Goal: Task Accomplishment & Management: Use online tool/utility

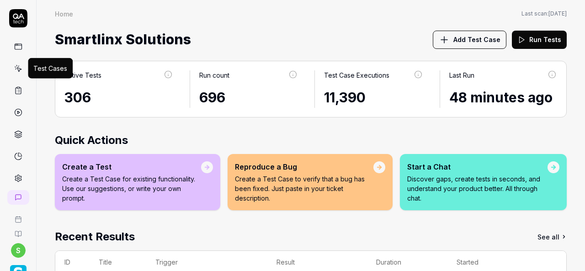
click at [15, 69] on icon at bounding box center [18, 68] width 8 height 8
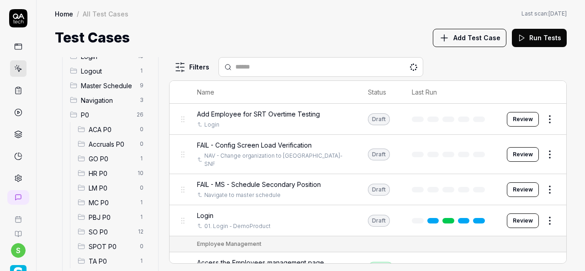
scroll to position [46, 0]
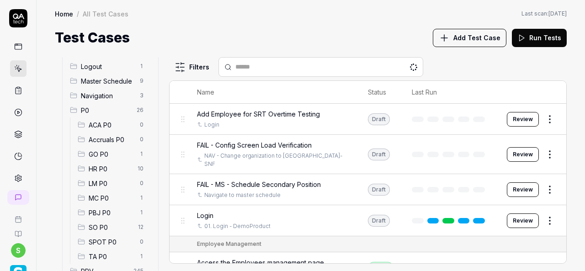
click at [106, 173] on span "HR P0" at bounding box center [110, 169] width 43 height 10
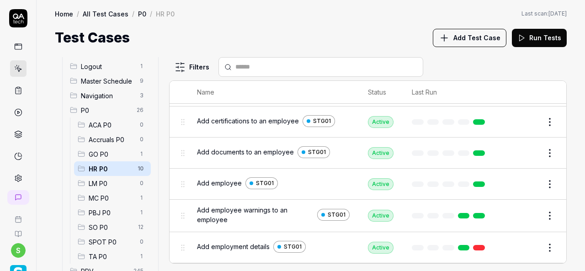
scroll to position [168, 0]
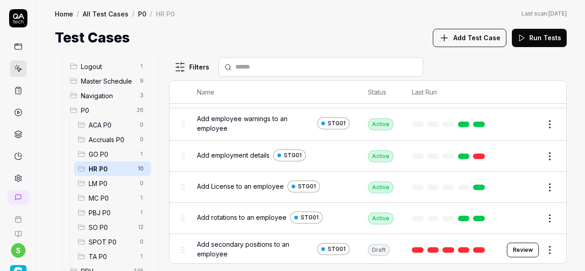
click at [514, 246] on button "Review" at bounding box center [523, 250] width 32 height 15
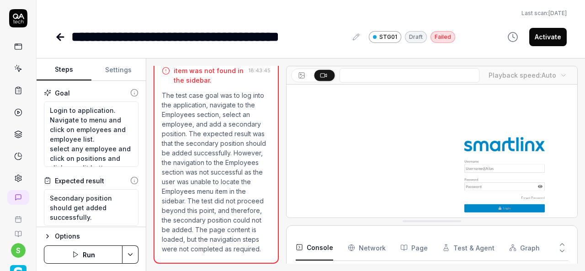
scroll to position [111, 0]
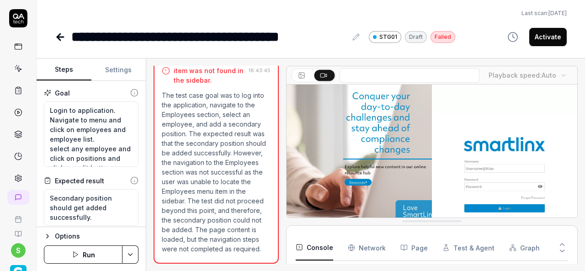
click at [136, 250] on html "**********" at bounding box center [292, 135] width 585 height 271
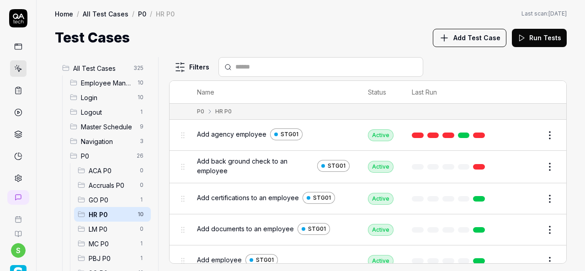
scroll to position [168, 0]
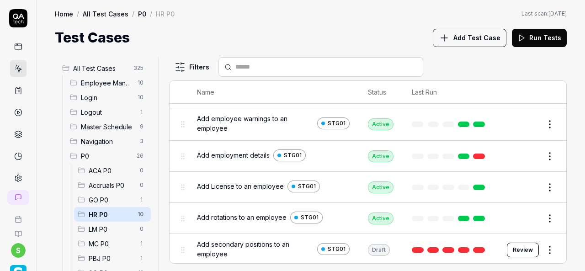
click at [243, 243] on span "Add secondary positions to an employee" at bounding box center [255, 248] width 117 height 19
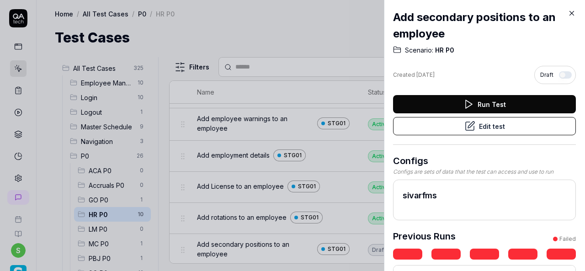
click at [483, 101] on button "Run Test" at bounding box center [484, 104] width 183 height 18
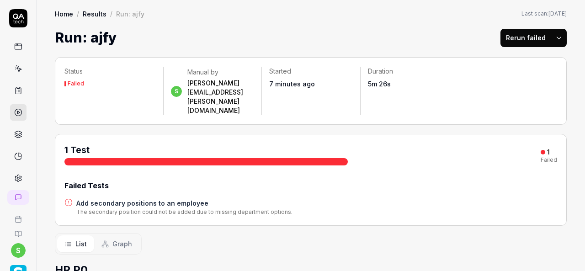
click at [551, 38] on html "s Home / Results / Run: ajfy Home / Results / Run: ajfy Last scan: Jun 5 2025 R…" at bounding box center [292, 135] width 585 height 271
click at [510, 57] on div "Rerun all" at bounding box center [523, 61] width 72 height 20
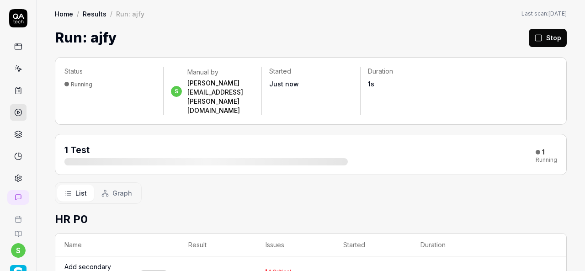
click at [14, 70] on icon at bounding box center [18, 68] width 8 height 8
click at [14, 68] on icon at bounding box center [18, 68] width 8 height 8
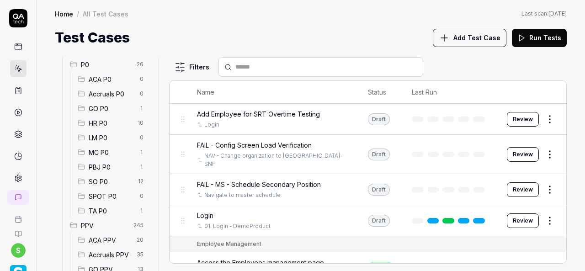
scroll to position [137, 0]
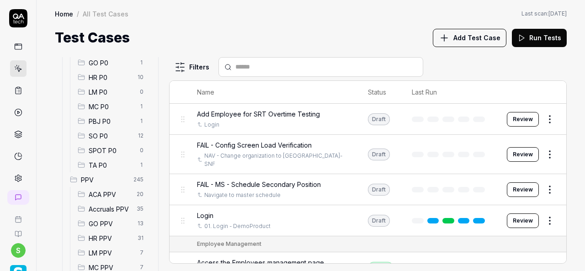
click at [107, 237] on span "HR PPV" at bounding box center [110, 239] width 43 height 10
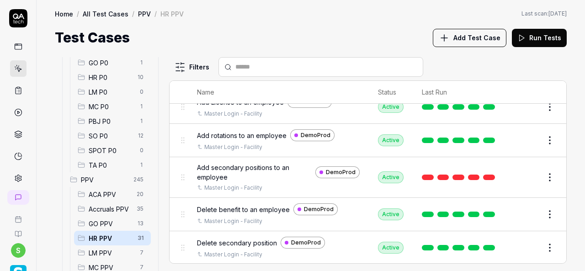
scroll to position [366, 0]
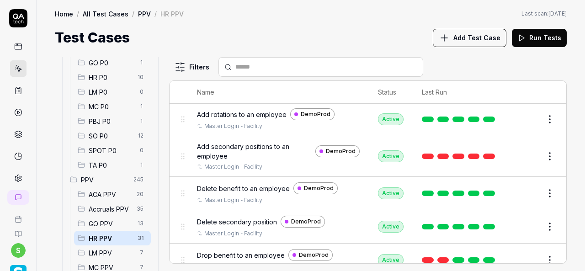
click at [246, 218] on span "Delete secondary position" at bounding box center [237, 222] width 80 height 10
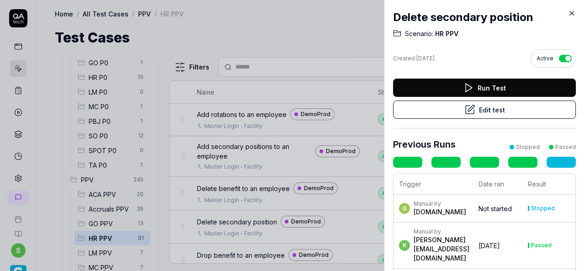
click at [437, 111] on button "Edit test" at bounding box center [484, 110] width 183 height 18
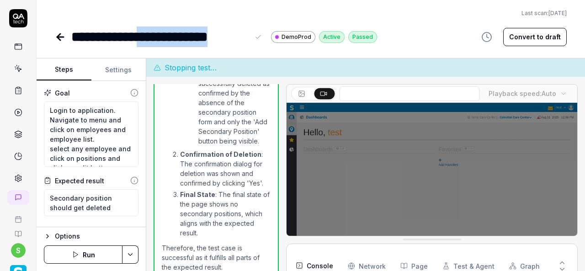
scroll to position [252, 0]
drag, startPoint x: 248, startPoint y: 38, endPoint x: 76, endPoint y: 38, distance: 171.8
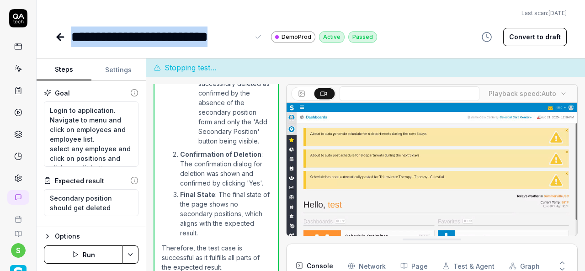
click at [76, 38] on div "**********" at bounding box center [160, 37] width 178 height 21
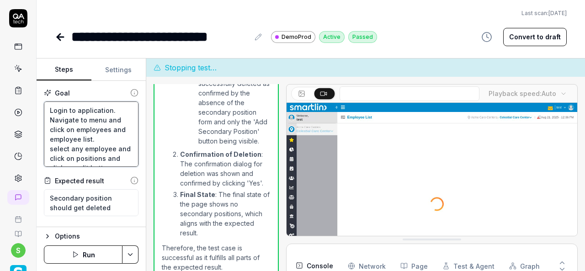
click at [85, 134] on textarea "Login to application. Navigate to menu and click on employees and employee list…" at bounding box center [91, 133] width 95 height 65
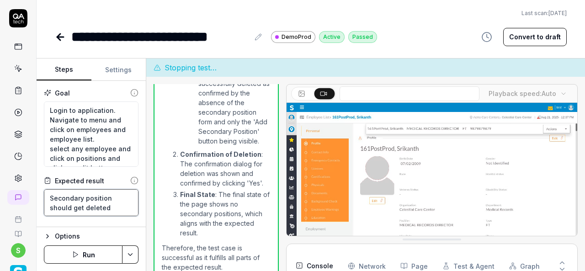
click at [102, 203] on textarea "Secondary position should get deleted" at bounding box center [91, 202] width 95 height 27
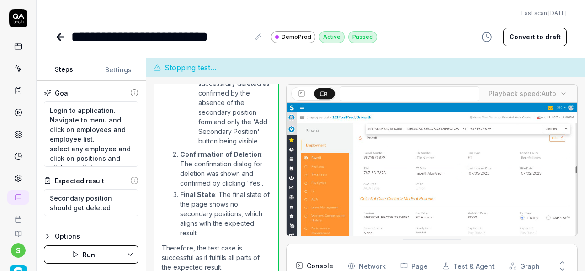
type textarea "*"
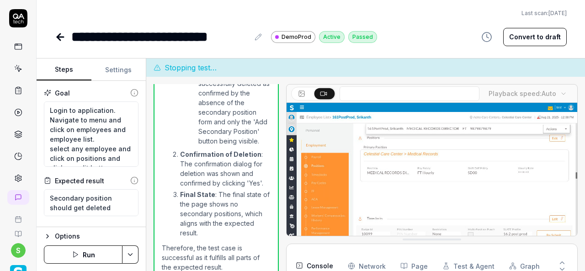
click at [124, 67] on button "Settings" at bounding box center [118, 70] width 55 height 22
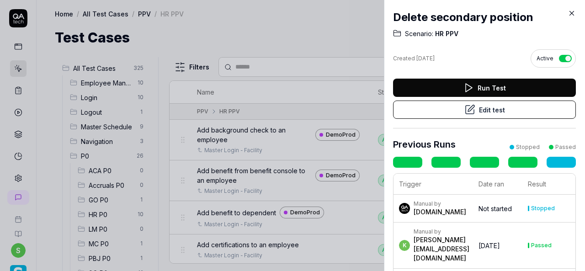
click at [569, 12] on icon at bounding box center [572, 13] width 8 height 8
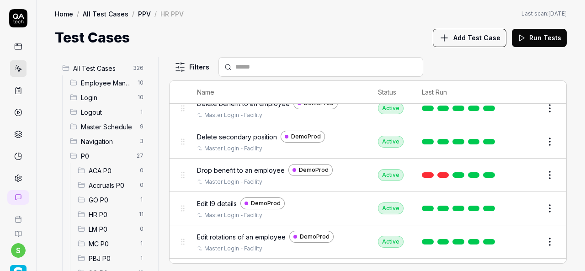
scroll to position [503, 0]
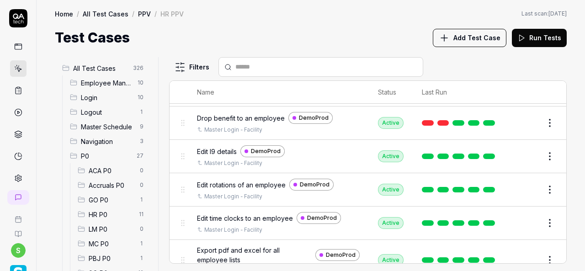
click at [105, 218] on span "HR P0" at bounding box center [111, 215] width 45 height 10
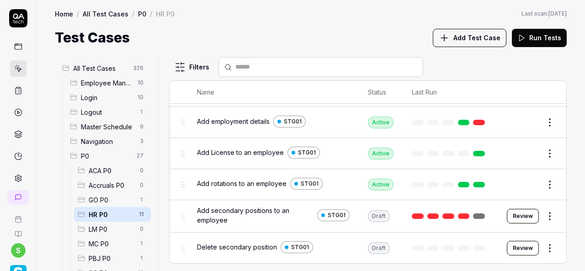
scroll to position [199, 0]
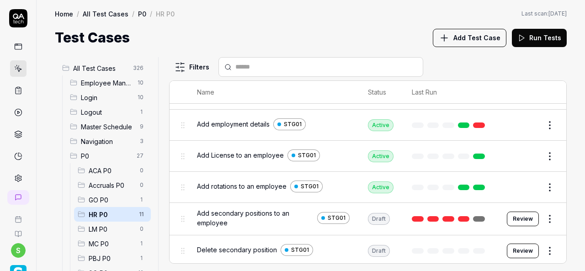
click at [103, 216] on span "HR P0" at bounding box center [111, 215] width 45 height 10
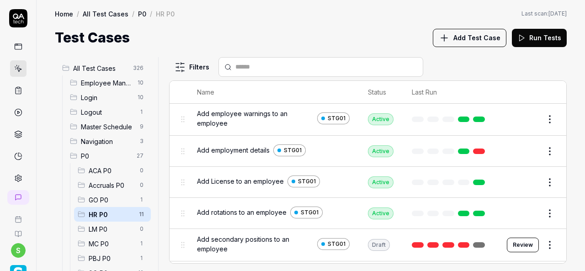
scroll to position [199, 0]
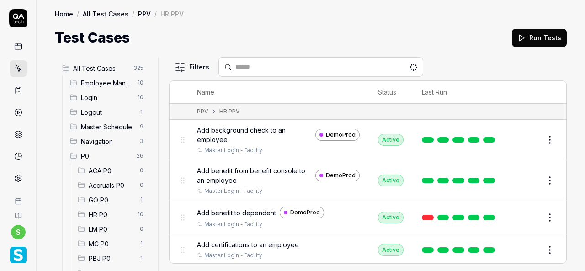
click at [105, 216] on span "HR P0" at bounding box center [110, 215] width 43 height 10
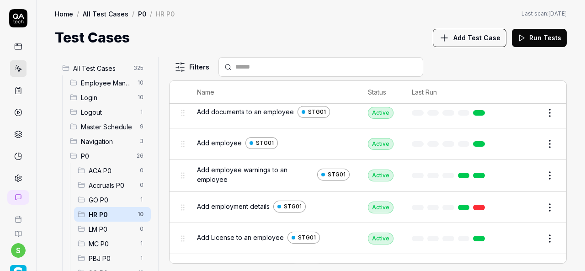
scroll to position [137, 0]
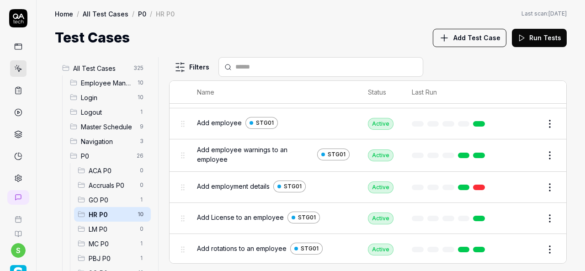
click at [484, 41] on span "Add Test Case" at bounding box center [476, 38] width 47 height 10
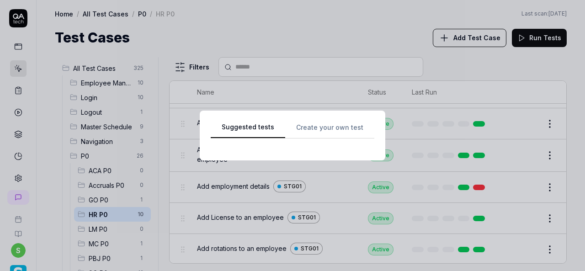
scroll to position [0, 0]
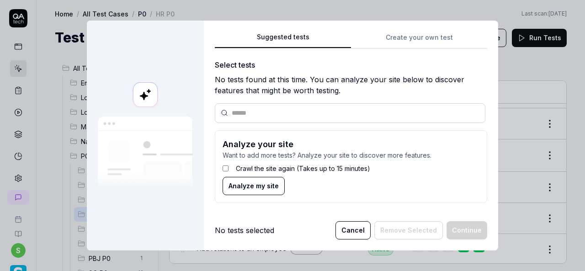
click at [420, 31] on div "Suggested tests Create your own test Select tests No tests found at this time. …" at bounding box center [351, 136] width 294 height 230
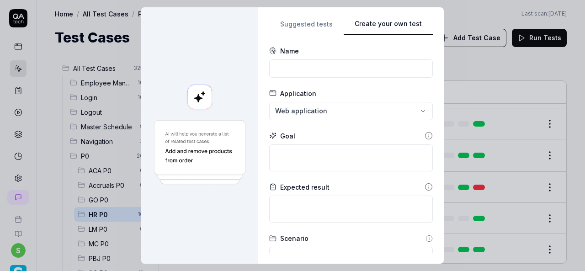
click at [418, 35] on div "Suggested tests Create your own test Name Application Web application Goal Expe…" at bounding box center [351, 135] width 164 height 234
click at [288, 74] on input at bounding box center [351, 68] width 164 height 18
paste input "Delete secondary position"
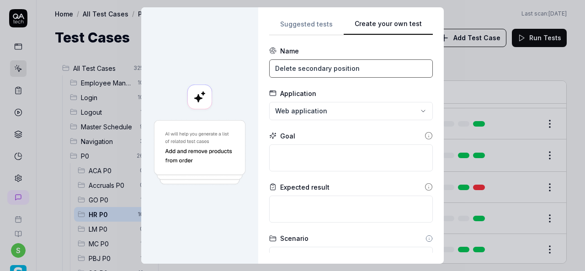
type input "Delete secondary position"
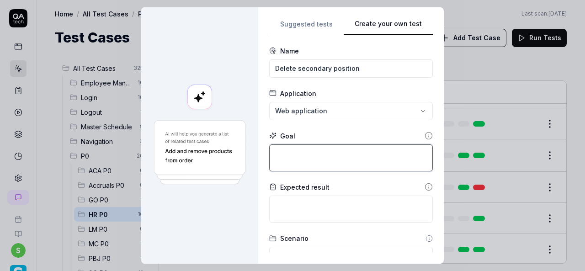
click at [323, 157] on textarea at bounding box center [351, 157] width 164 height 27
paste textarea "Login to application. Navigate to menu and click on employees and employee list…"
type textarea "*"
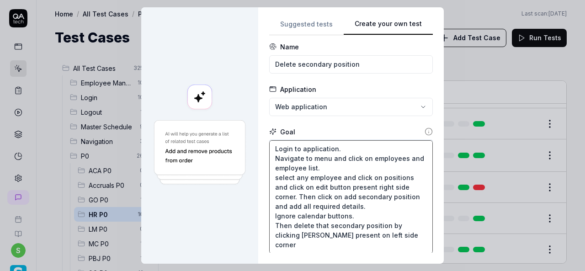
type textarea "Login to application. Navigate to menu and click on employees and employee list…"
click at [367, 106] on div "**********" at bounding box center [292, 135] width 585 height 271
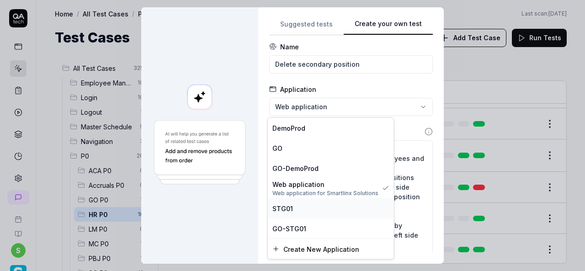
click at [331, 207] on div "STG01" at bounding box center [330, 208] width 117 height 10
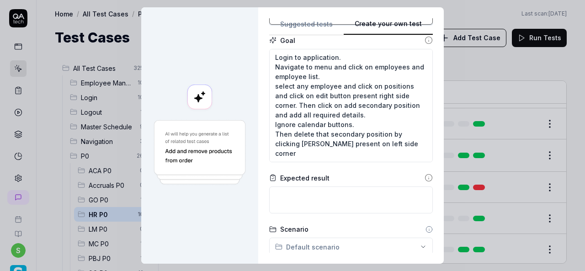
scroll to position [9, 0]
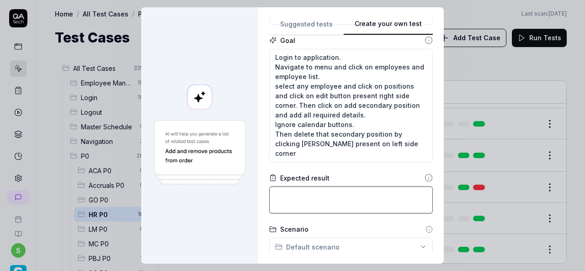
click at [334, 197] on textarea at bounding box center [351, 199] width 164 height 27
paste textarea "Secondary position should get deleted"
type textarea "*"
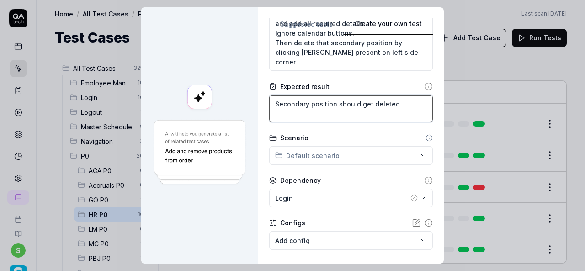
type textarea "Secondary position should get deleted"
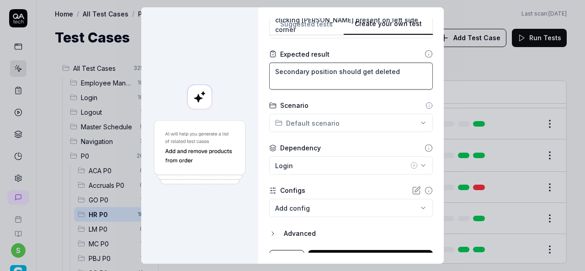
scroll to position [233, 0]
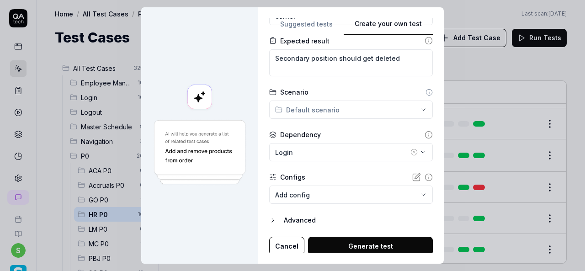
click at [389, 115] on div "**********" at bounding box center [292, 135] width 585 height 271
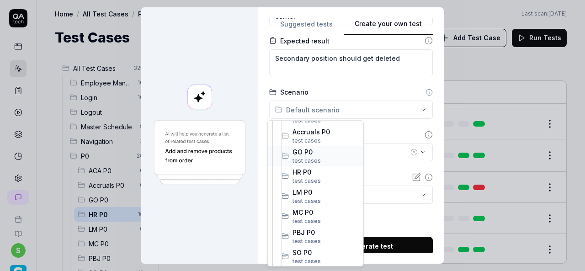
scroll to position [137, 0]
click at [309, 173] on span "HR P0" at bounding box center [325, 171] width 66 height 10
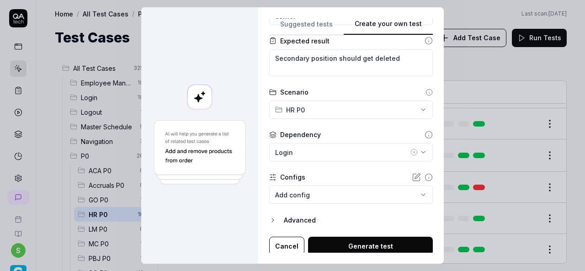
click at [410, 153] on icon "button" at bounding box center [413, 152] width 7 height 7
click at [412, 192] on body "s Home / All Test Cases / P0 / HR P0 Home / All Test Cases / P0 / HR P0 Last sc…" at bounding box center [292, 135] width 585 height 271
click at [330, 152] on div "**********" at bounding box center [292, 135] width 585 height 271
click at [409, 195] on body "s Home / All Test Cases / P0 / HR P0 Home / All Test Cases / P0 / HR P0 Last sc…" at bounding box center [292, 135] width 585 height 271
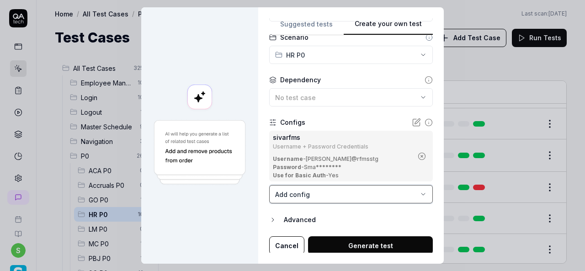
scroll to position [289, 0]
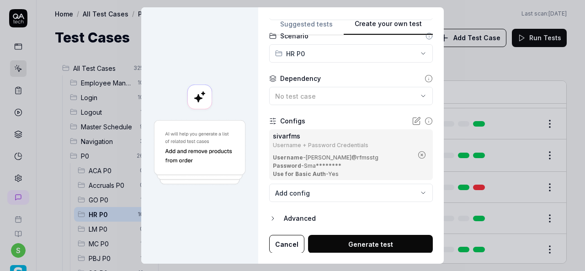
click at [360, 241] on button "Generate test" at bounding box center [370, 244] width 125 height 18
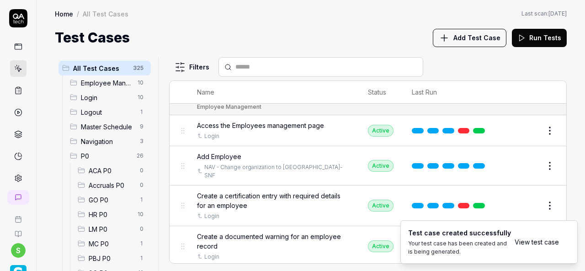
scroll to position [1495, 0]
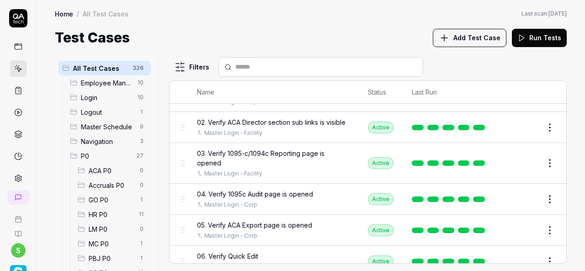
scroll to position [2363, 0]
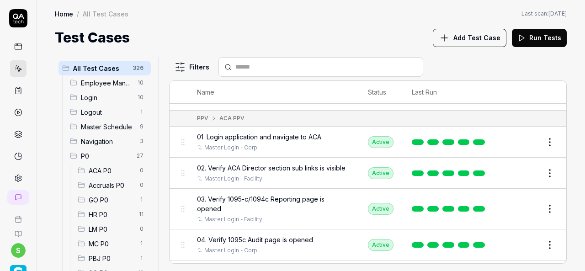
click at [99, 215] on span "HR P0" at bounding box center [111, 215] width 45 height 10
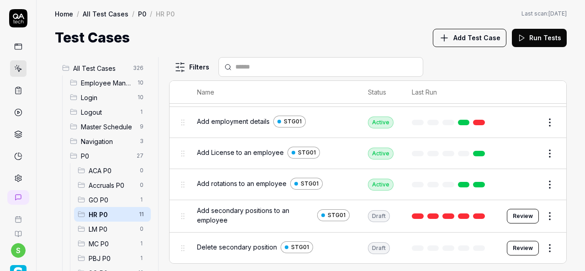
scroll to position [199, 0]
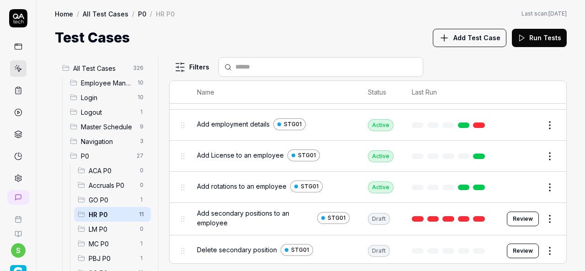
click at [511, 217] on button "Review" at bounding box center [523, 219] width 32 height 15
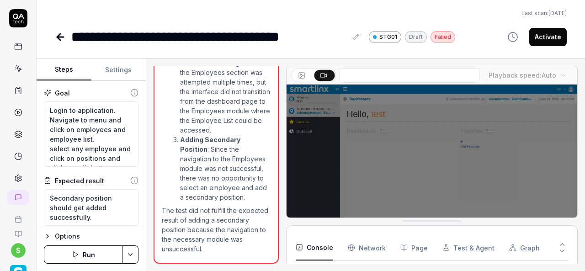
scroll to position [137, 0]
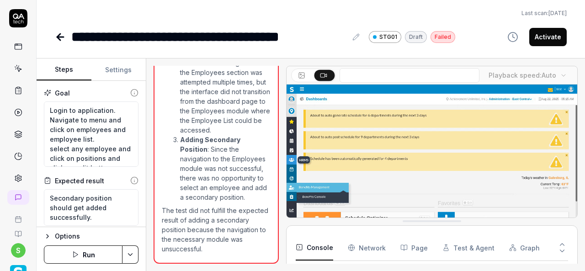
type textarea "*"
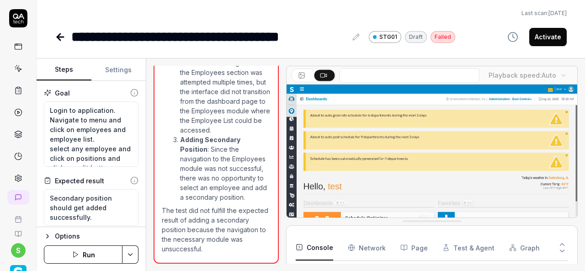
scroll to position [718, 0]
click at [63, 37] on icon at bounding box center [60, 37] width 6 height 0
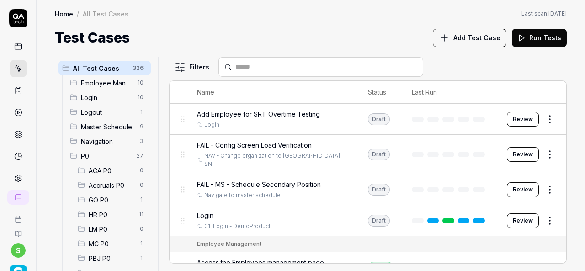
click at [103, 220] on div "HR P0 11" at bounding box center [112, 214] width 77 height 15
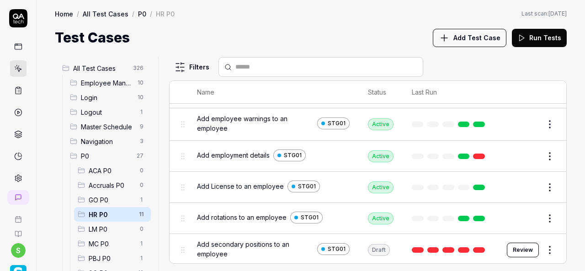
scroll to position [199, 0]
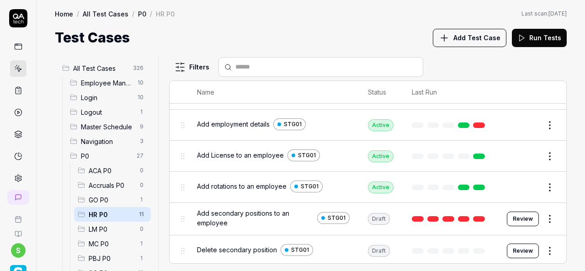
click at [239, 215] on span "Add secondary positions to an employee" at bounding box center [255, 217] width 117 height 19
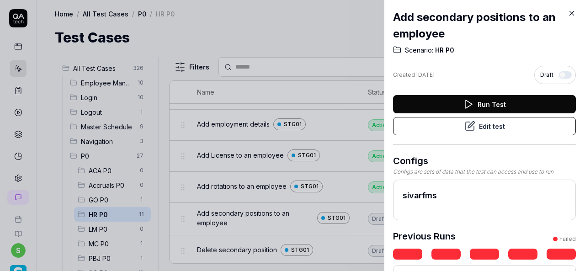
click at [471, 106] on icon at bounding box center [468, 104] width 11 height 11
